Goal: Entertainment & Leisure: Browse casually

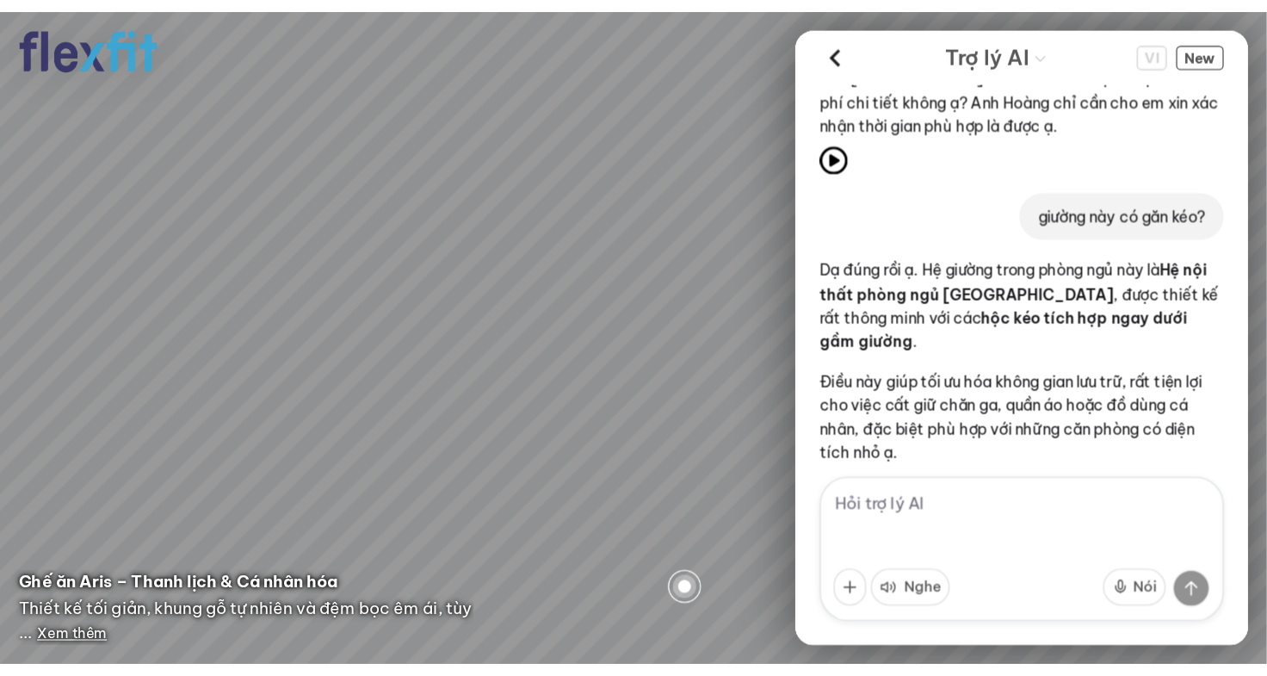
scroll to position [3338, 0]
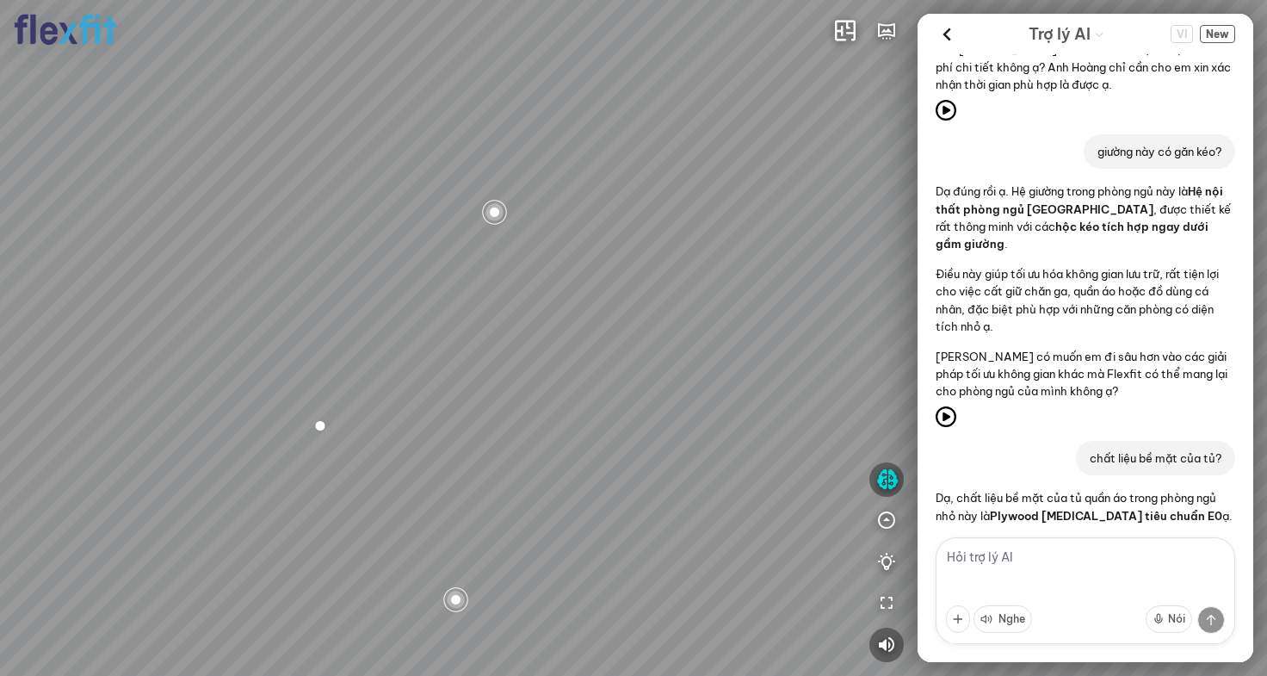
drag, startPoint x: 671, startPoint y: 275, endPoint x: 390, endPoint y: 233, distance: 283.6
click at [467, 247] on div "Bếp WC Phòng ngủ master Phòng ngủ Phòng ngủ" at bounding box center [633, 338] width 1267 height 676
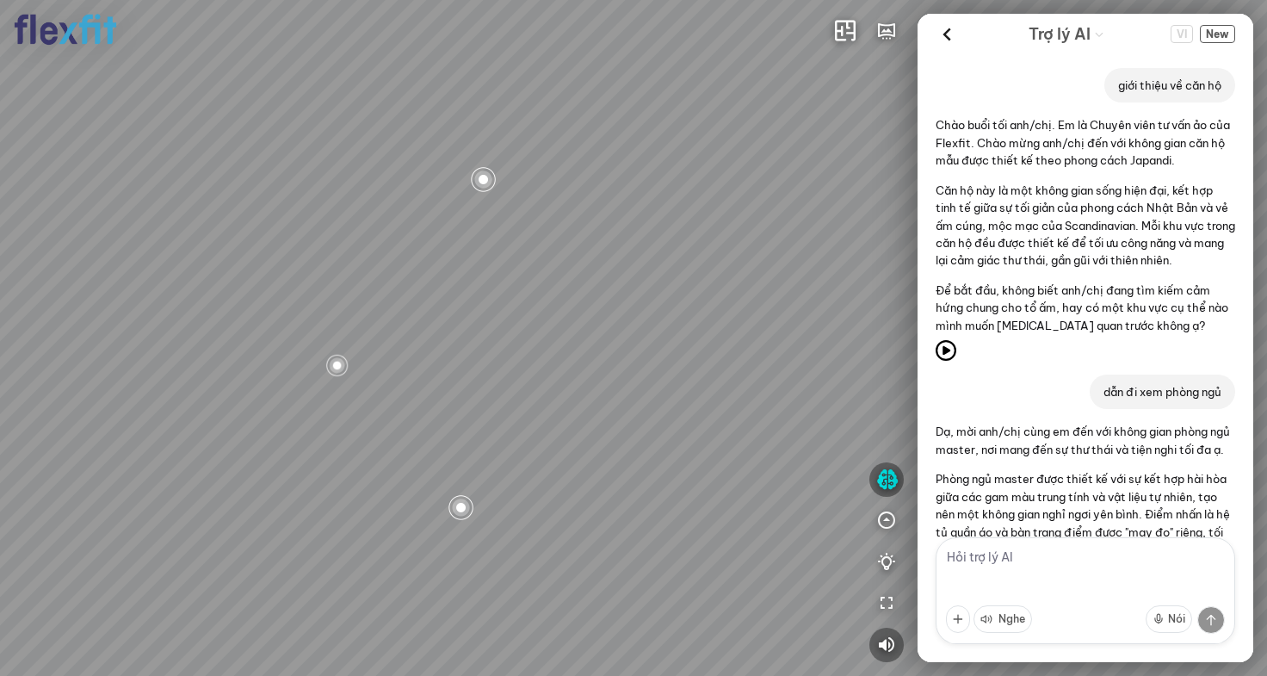
drag, startPoint x: 442, startPoint y: 294, endPoint x: 759, endPoint y: 275, distance: 318.1
click at [750, 274] on div "Bếp WC Phòng ngủ master Phòng ngủ Phòng ngủ" at bounding box center [633, 338] width 1267 height 676
drag, startPoint x: 617, startPoint y: 286, endPoint x: 460, endPoint y: 281, distance: 157.6
click at [475, 281] on div "Bếp WC Phòng ngủ master Phòng ngủ Phòng ngủ" at bounding box center [633, 338] width 1267 height 676
drag, startPoint x: 417, startPoint y: 252, endPoint x: 445, endPoint y: 318, distance: 71.3
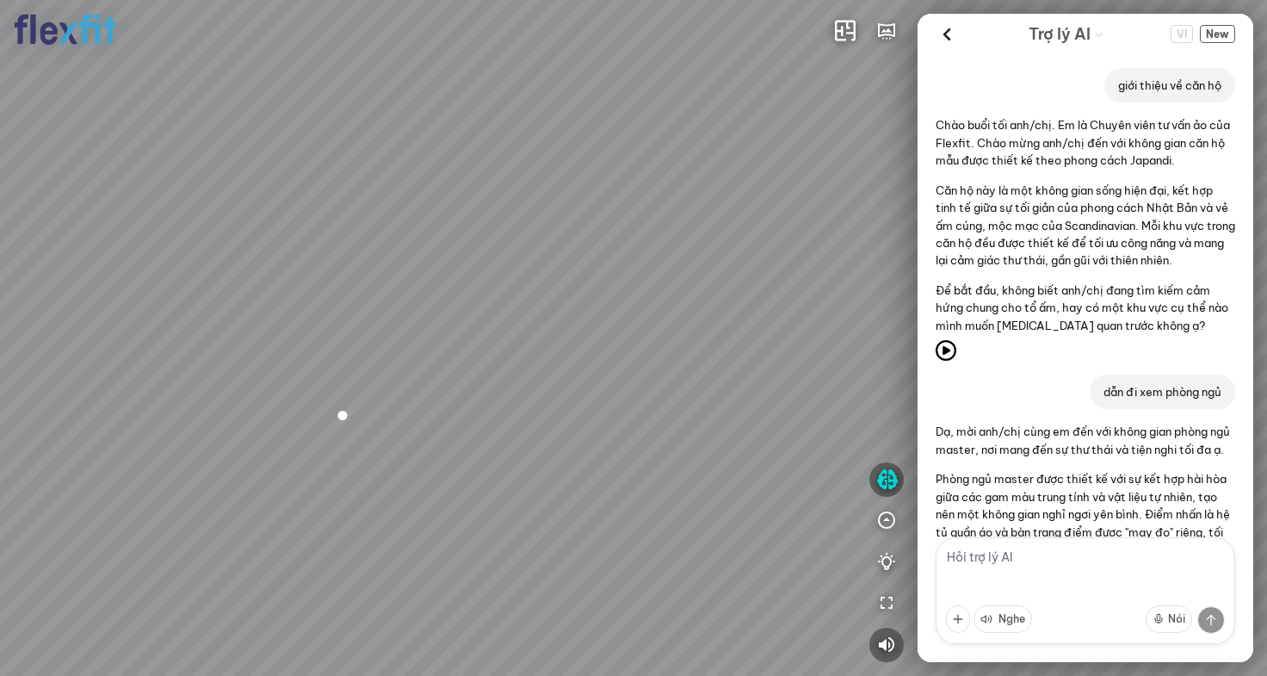
click at [444, 317] on div "Bếp WC Phòng ngủ master Phòng ngủ Phòng ngủ" at bounding box center [633, 338] width 1267 height 676
drag, startPoint x: 447, startPoint y: 315, endPoint x: 638, endPoint y: 312, distance: 191.1
click at [631, 312] on div "Bếp WC Phòng ngủ master Phòng ngủ Phòng ngủ" at bounding box center [633, 338] width 1267 height 676
drag, startPoint x: 574, startPoint y: 302, endPoint x: 533, endPoint y: 301, distance: 41.3
click at [533, 301] on div "Bếp WC Phòng ngủ master Phòng ngủ Phòng ngủ" at bounding box center [633, 338] width 1267 height 676
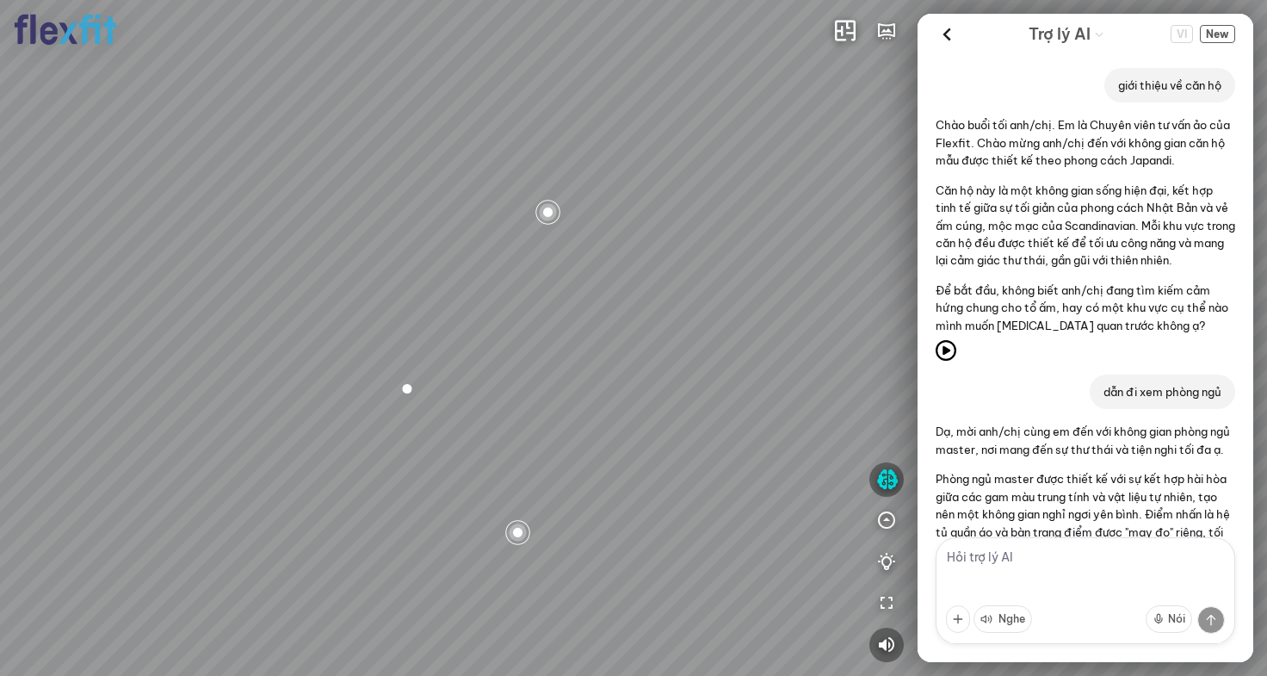
drag, startPoint x: 607, startPoint y: 335, endPoint x: 497, endPoint y: 324, distance: 110.7
click at [502, 324] on div "Bếp WC Phòng ngủ master Phòng ngủ Phòng ngủ" at bounding box center [633, 338] width 1267 height 676
drag, startPoint x: 484, startPoint y: 322, endPoint x: 505, endPoint y: 235, distance: 89.6
click at [505, 237] on div "Bếp WC Phòng ngủ master Phòng ngủ Phòng ngủ" at bounding box center [633, 338] width 1267 height 676
drag, startPoint x: 499, startPoint y: 246, endPoint x: 819, endPoint y: 302, distance: 324.2
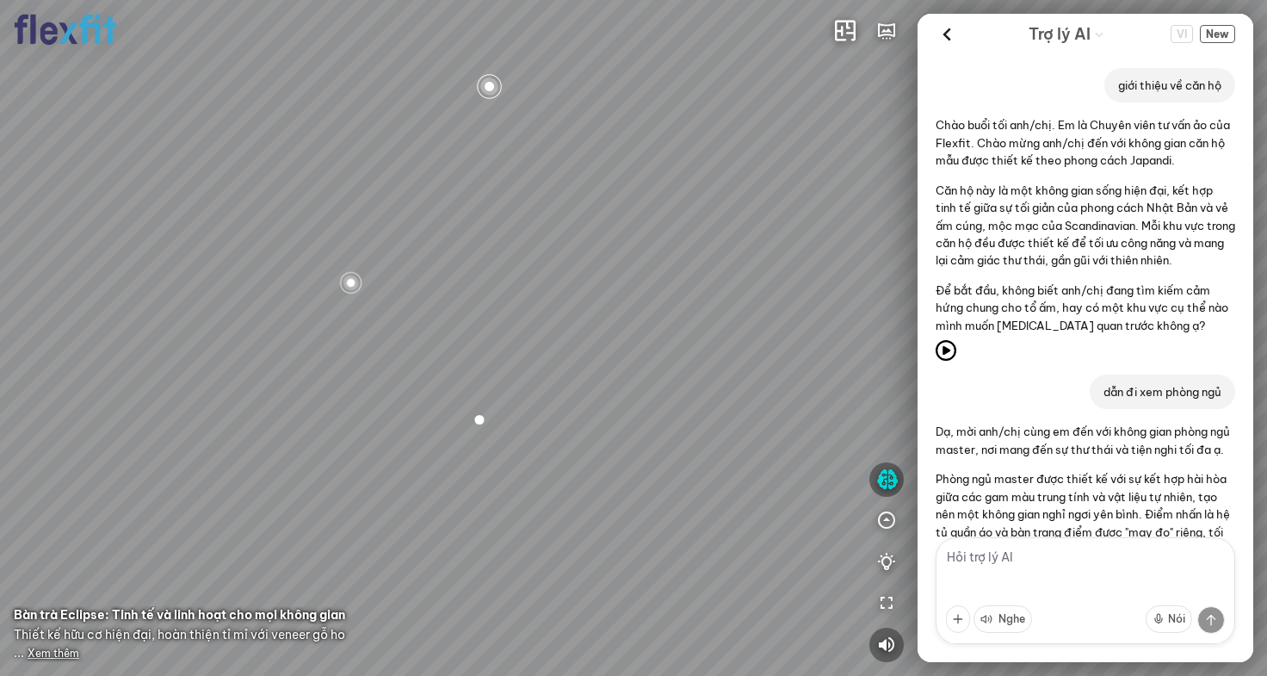
click at [763, 291] on div "Bếp WC Phòng ngủ master Phòng ngủ Phòng ngủ" at bounding box center [633, 338] width 1267 height 676
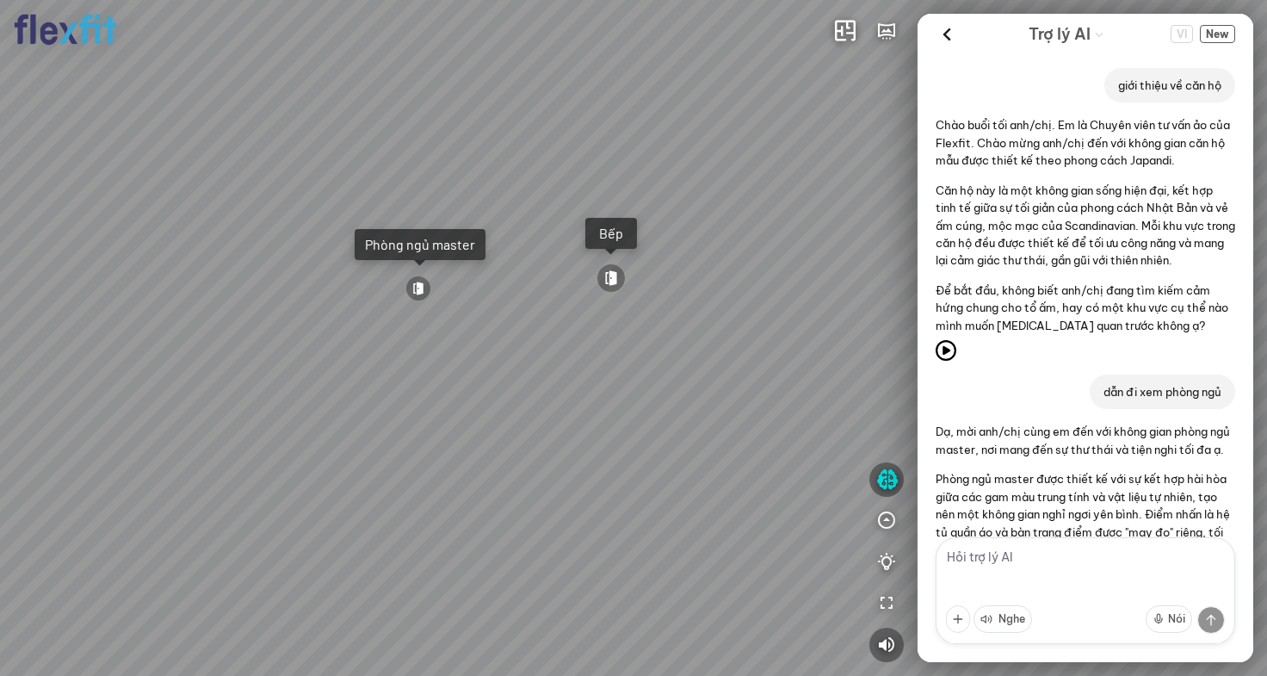
drag, startPoint x: 640, startPoint y: 300, endPoint x: 881, endPoint y: 281, distance: 242.6
click at [868, 281] on div "Bếp WC Phòng ngủ master Phòng ngủ Phòng ngủ" at bounding box center [633, 338] width 1267 height 676
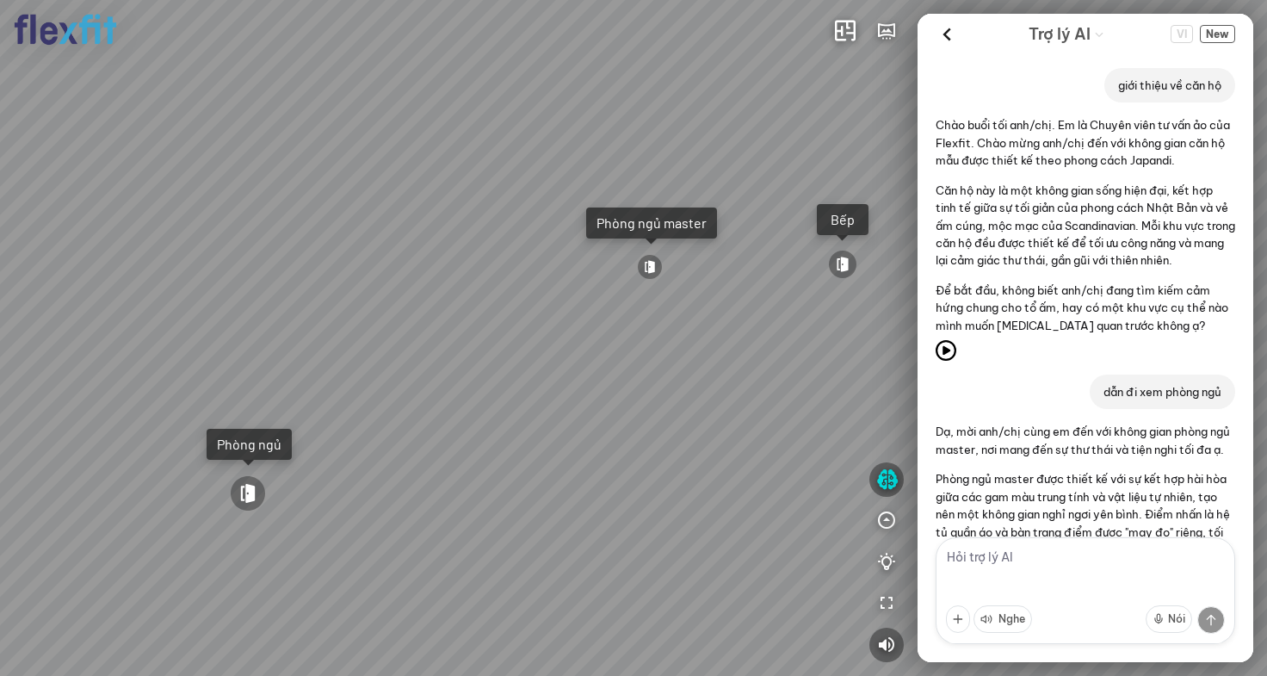
drag, startPoint x: 753, startPoint y: 298, endPoint x: 436, endPoint y: 294, distance: 316.8
click at [463, 292] on div "Bếp WC Phòng ngủ master Phòng ngủ Phòng ngủ" at bounding box center [633, 338] width 1267 height 676
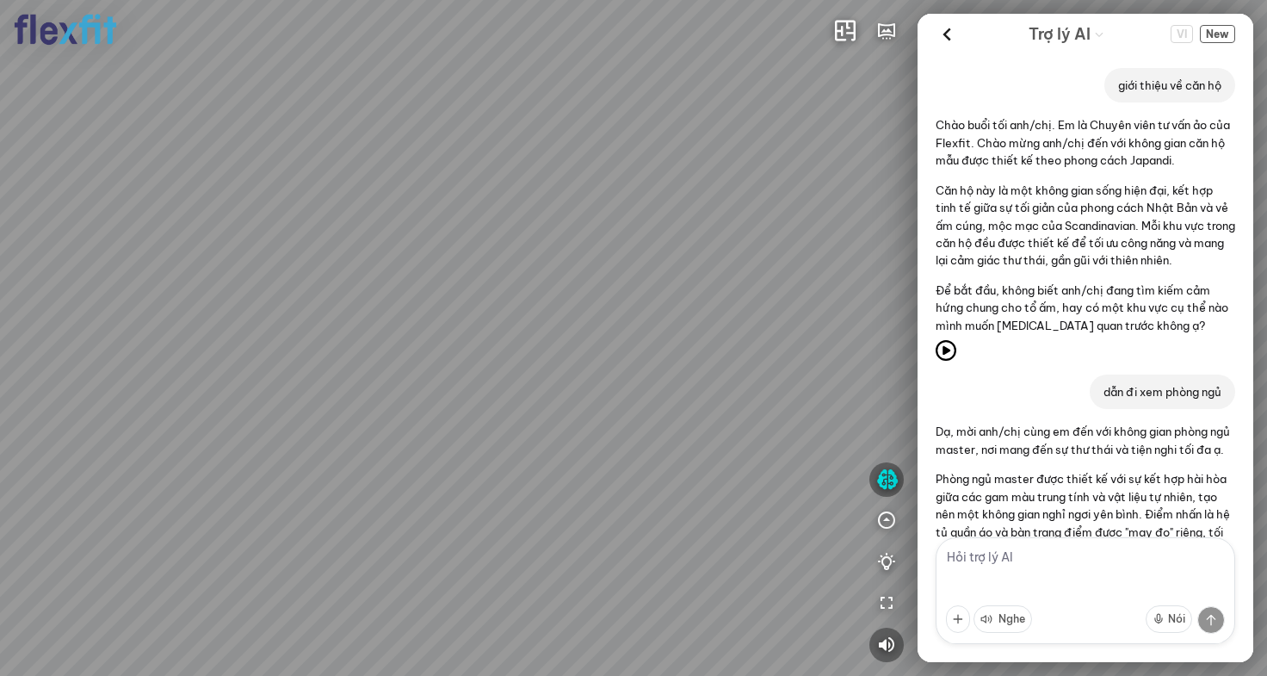
drag, startPoint x: 478, startPoint y: 294, endPoint x: 782, endPoint y: 281, distance: 305.0
click at [762, 281] on div "Bếp WC Phòng ngủ master Phòng ngủ Phòng ngủ" at bounding box center [633, 338] width 1267 height 676
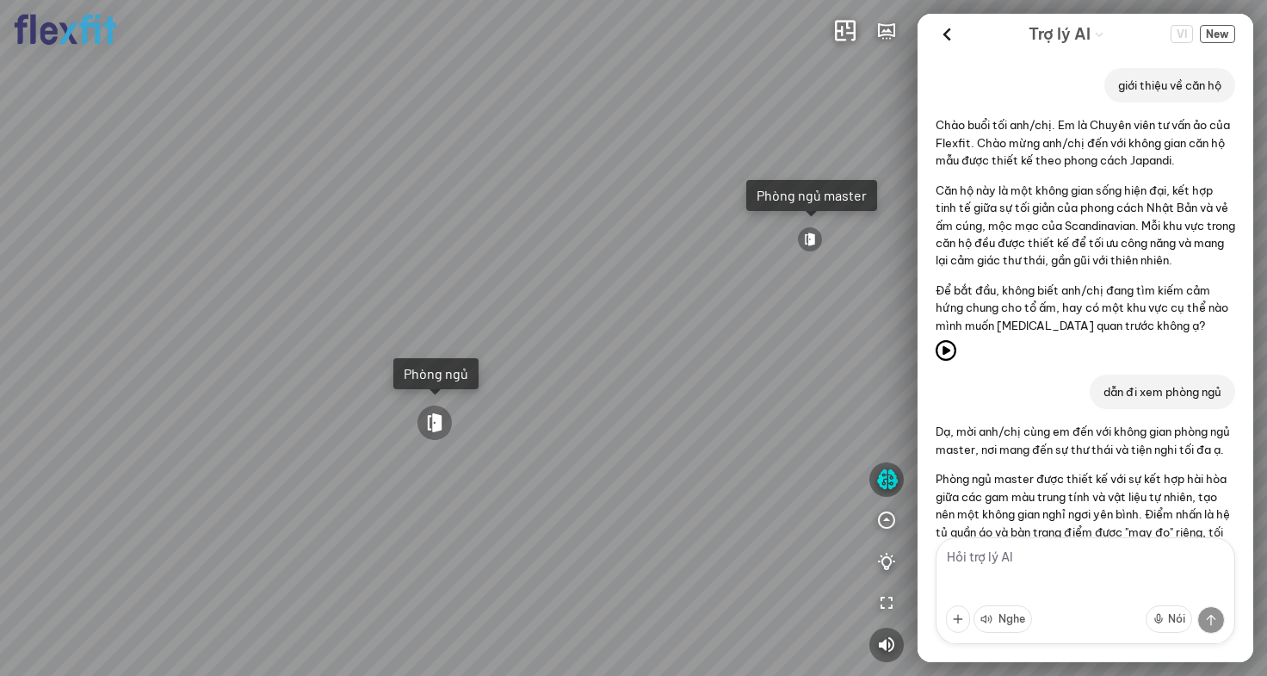
drag, startPoint x: 596, startPoint y: 301, endPoint x: 839, endPoint y: 252, distance: 247.6
click at [725, 276] on div "Bếp WC Phòng ngủ master Phòng ngủ Phòng ngủ" at bounding box center [633, 338] width 1267 height 676
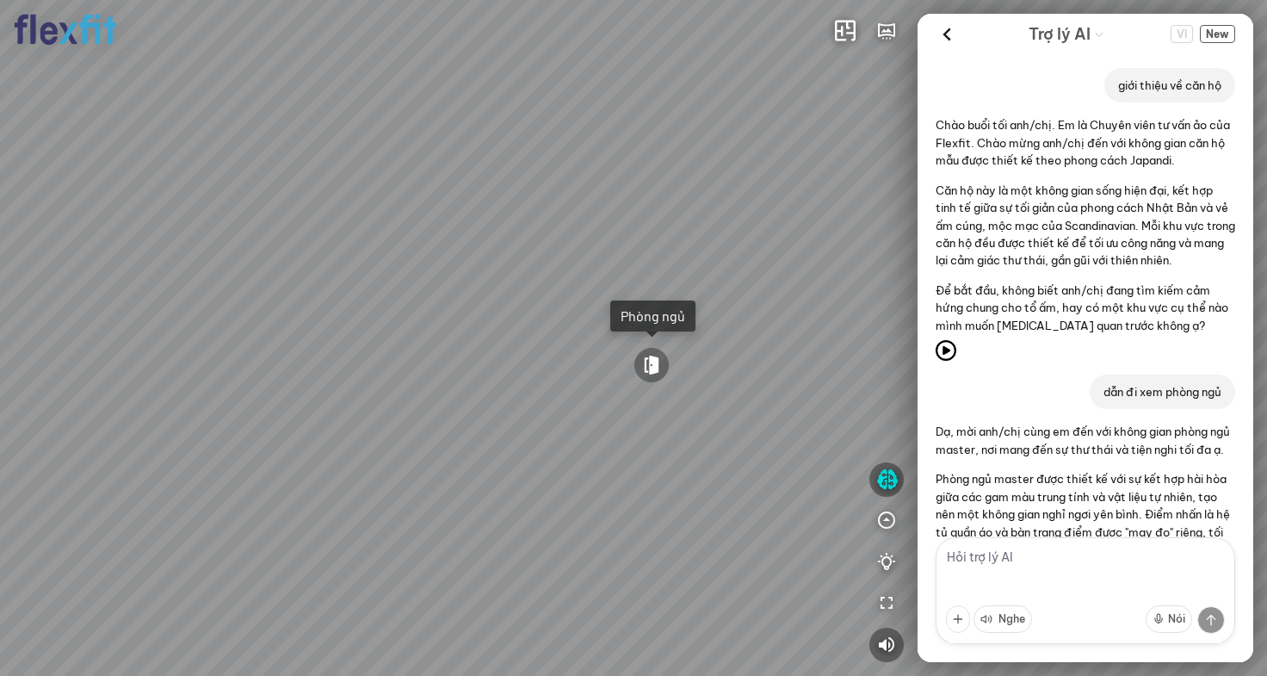
drag, startPoint x: 567, startPoint y: 228, endPoint x: 870, endPoint y: 162, distance: 310.1
click at [830, 167] on div "Bếp WC Phòng ngủ master Phòng ngủ Phòng ngủ" at bounding box center [633, 338] width 1267 height 676
drag, startPoint x: 855, startPoint y: 174, endPoint x: 331, endPoint y: 186, distance: 524.3
click at [388, 186] on div "Bếp WC Phòng ngủ master Phòng ngủ Phòng ngủ" at bounding box center [633, 338] width 1267 height 676
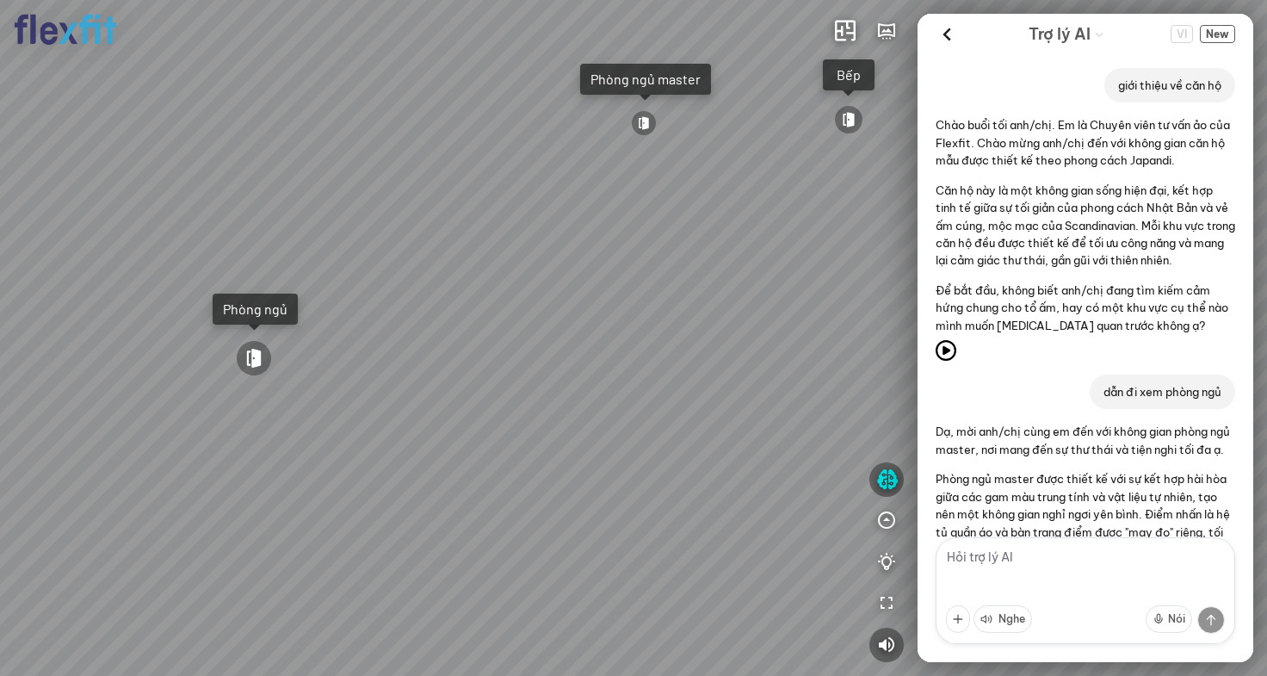
drag, startPoint x: 584, startPoint y: 199, endPoint x: 263, endPoint y: 222, distance: 321.9
click at [339, 221] on div "Bếp WC Phòng ngủ master Phòng ngủ Phòng ngủ" at bounding box center [633, 338] width 1267 height 676
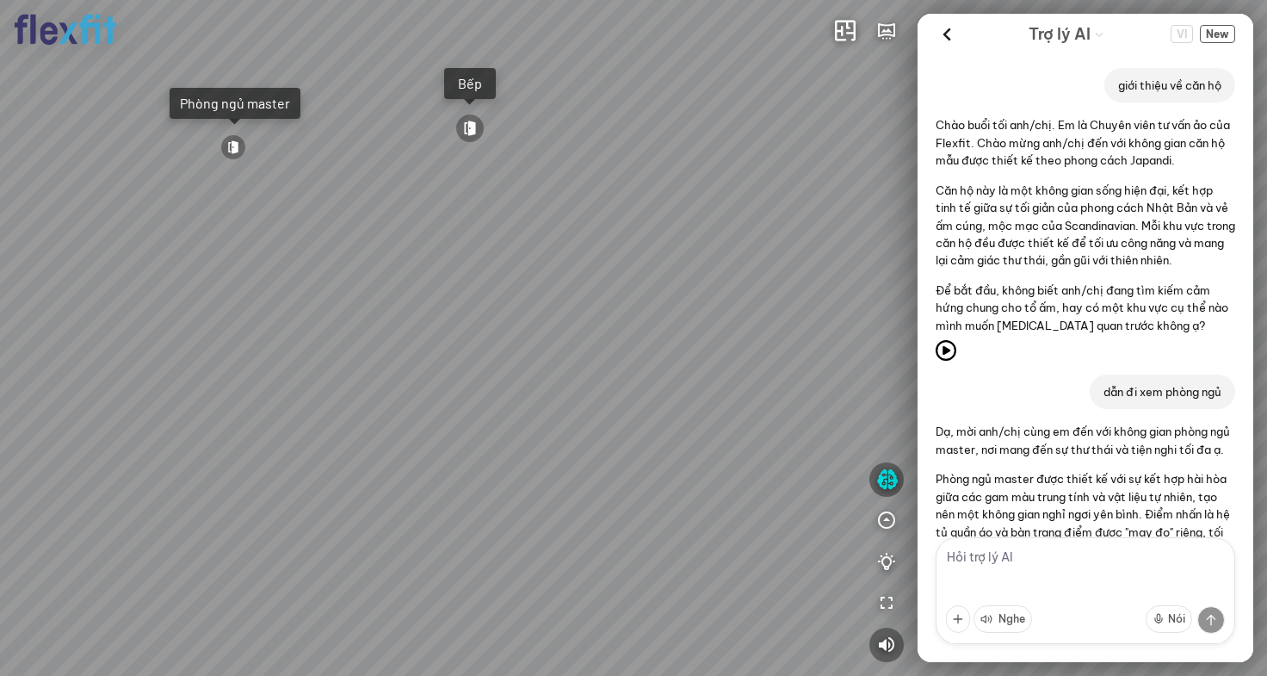
drag, startPoint x: 642, startPoint y: 250, endPoint x: 226, endPoint y: 258, distance: 415.8
click at [249, 256] on div "Bếp WC Phòng ngủ master Phòng ngủ Phòng ngủ" at bounding box center [633, 338] width 1267 height 676
drag, startPoint x: 579, startPoint y: 288, endPoint x: 241, endPoint y: 417, distance: 361.8
click at [241, 417] on div "Bếp WC Phòng ngủ master Phòng ngủ Phòng ngủ" at bounding box center [633, 338] width 1267 height 676
drag, startPoint x: 290, startPoint y: 379, endPoint x: 583, endPoint y: 340, distance: 295.2
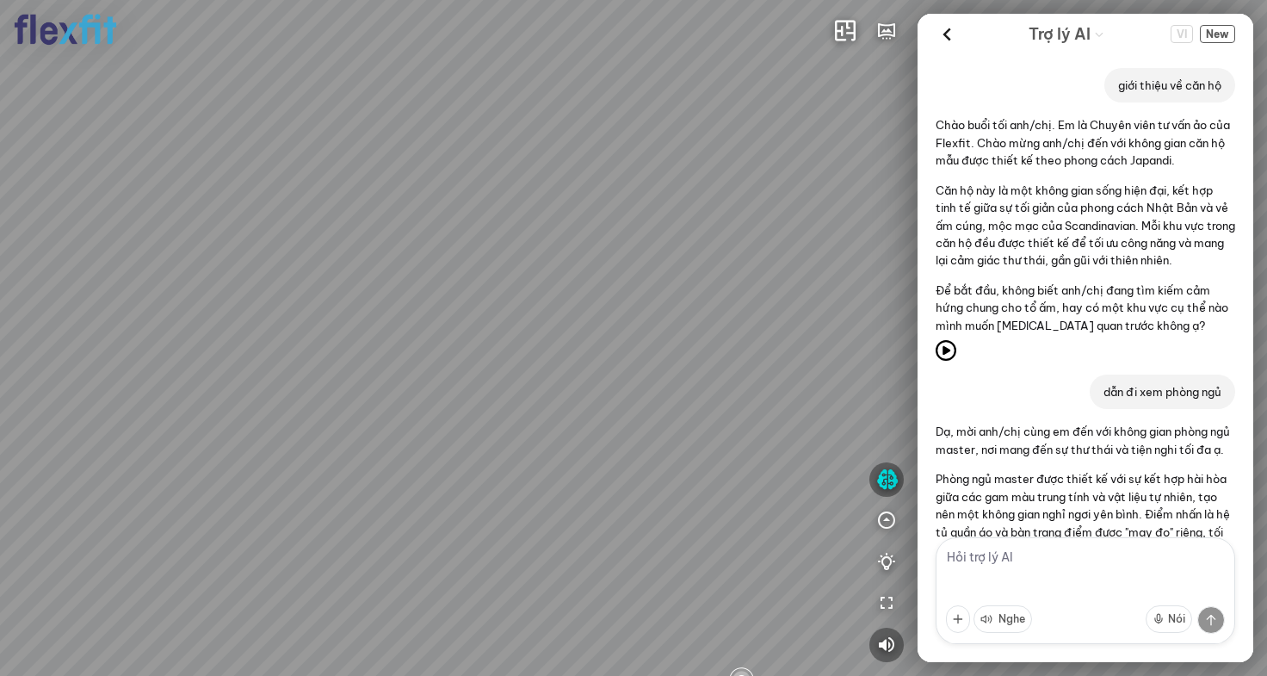
click at [583, 340] on div "Bếp WC Phòng ngủ master Phòng ngủ Phòng ngủ" at bounding box center [633, 338] width 1267 height 676
